Goal: Task Accomplishment & Management: Complete application form

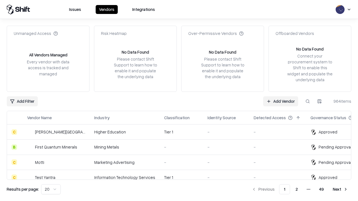
click at [280, 101] on link "Add Vendor" at bounding box center [280, 101] width 35 height 10
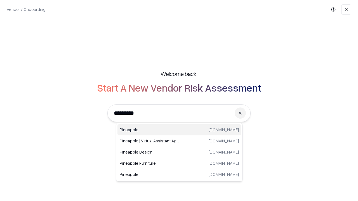
click at [179, 130] on div "Pineapple [DOMAIN_NAME]" at bounding box center [178, 129] width 123 height 11
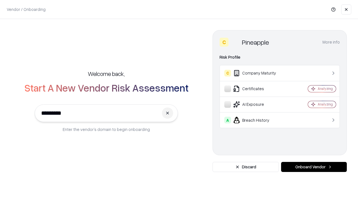
type input "*********"
click at [313, 167] on button "Onboard Vendor" at bounding box center [314, 167] width 66 height 10
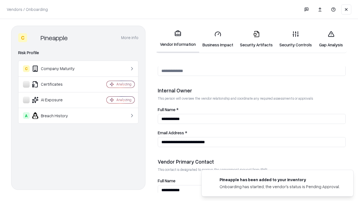
scroll to position [289, 0]
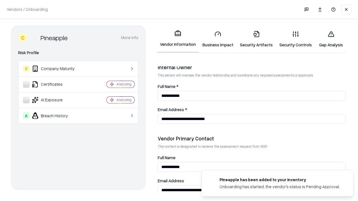
click at [218, 39] on link "Business Impact" at bounding box center [217, 39] width 37 height 26
click at [256, 39] on link "Security Artifacts" at bounding box center [255, 39] width 39 height 26
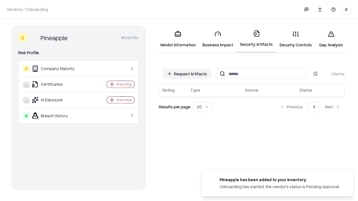
click at [187, 74] on button "Request Artifacts" at bounding box center [187, 74] width 49 height 10
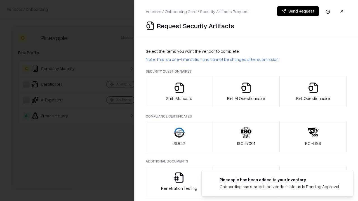
click at [179, 92] on icon "button" at bounding box center [178, 87] width 11 height 11
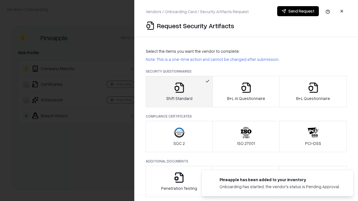
click at [298, 11] on button "Send Request" at bounding box center [298, 11] width 42 height 10
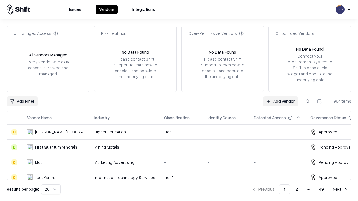
click at [307, 101] on button at bounding box center [307, 101] width 10 height 10
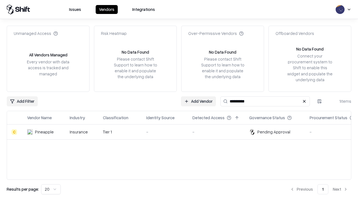
type input "*********"
click at [182, 132] on div "-" at bounding box center [164, 132] width 37 height 6
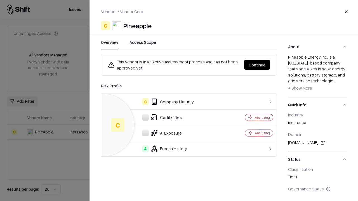
click at [257, 65] on button "Continue" at bounding box center [257, 65] width 26 height 10
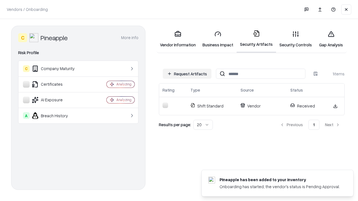
click at [330, 39] on link "Gap Analysis" at bounding box center [331, 39] width 32 height 26
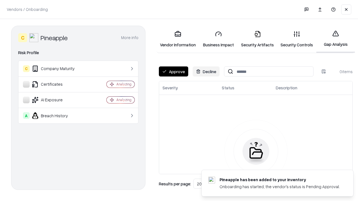
click at [173, 72] on button "Approve" at bounding box center [173, 71] width 29 height 10
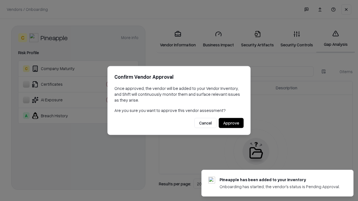
click at [231, 123] on button "Approve" at bounding box center [230, 123] width 25 height 10
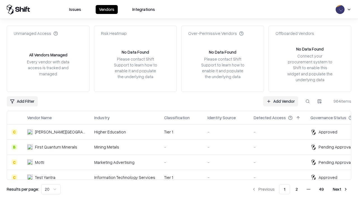
type input "*********"
click at [280, 101] on link "Add Vendor" at bounding box center [280, 101] width 35 height 10
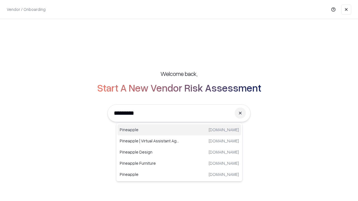
click at [179, 130] on div "Pineapple [DOMAIN_NAME]" at bounding box center [178, 129] width 123 height 11
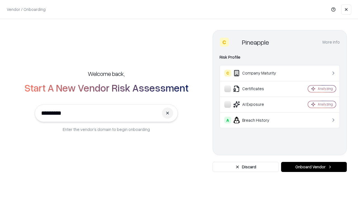
type input "*********"
click at [313, 167] on button "Onboard Vendor" at bounding box center [314, 167] width 66 height 10
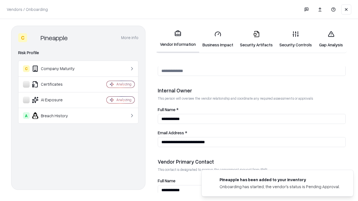
scroll to position [289, 0]
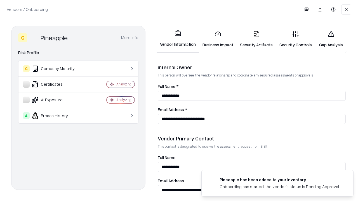
click at [330, 39] on link "Gap Analysis" at bounding box center [331, 39] width 32 height 26
